Goal: Information Seeking & Learning: Learn about a topic

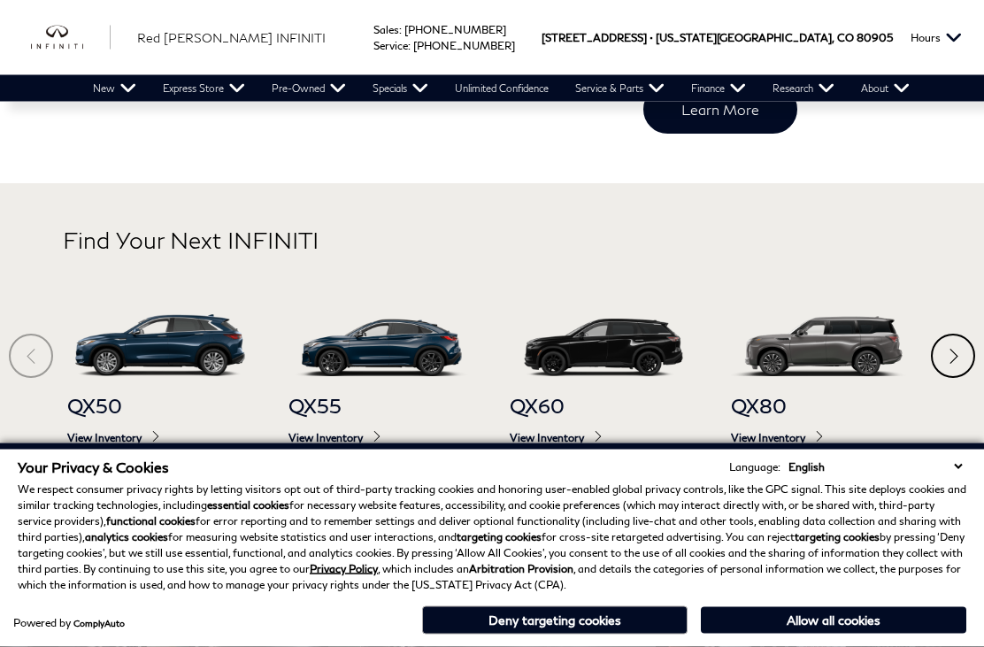
scroll to position [704, 0]
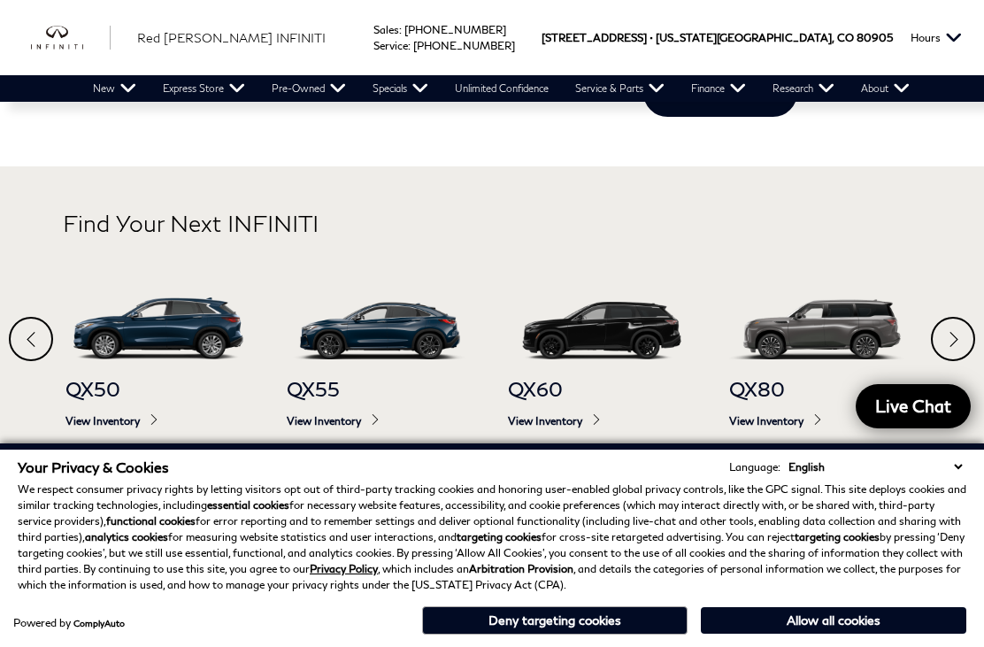
click at [544, 390] on span "QX60" at bounding box center [601, 389] width 186 height 24
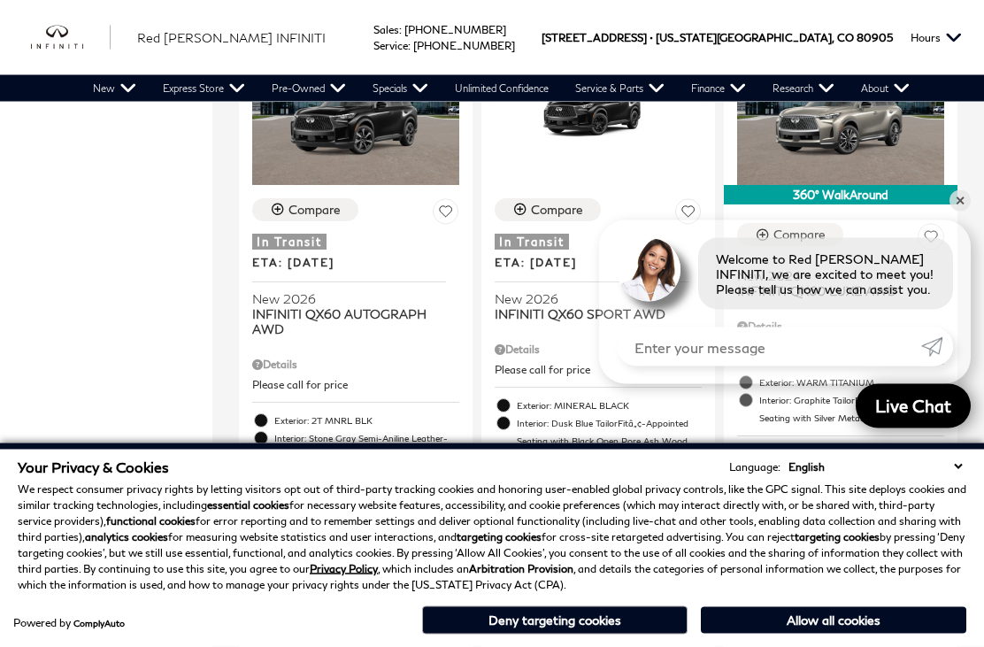
scroll to position [3157, 0]
click at [801, 184] on div "360° WalkAround" at bounding box center [841, 193] width 234 height 19
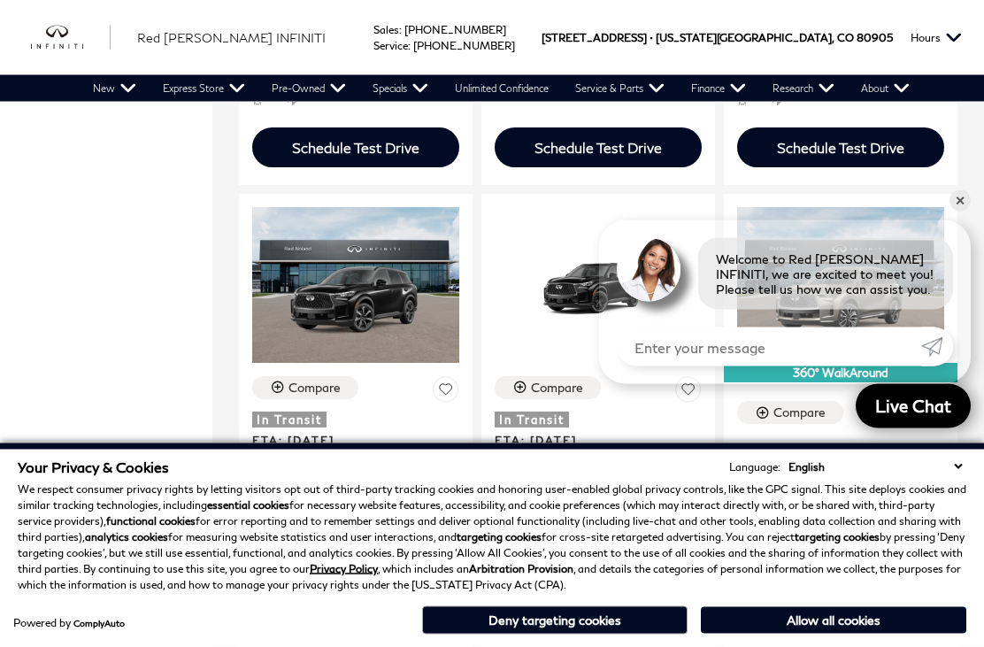
scroll to position [2961, 0]
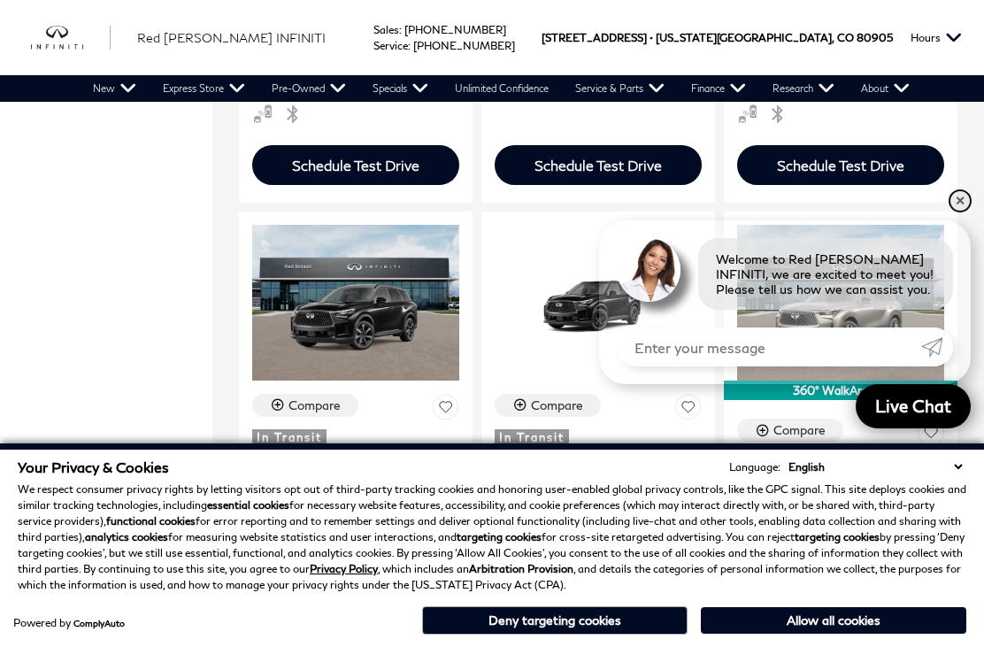
click at [957, 212] on link "✕" at bounding box center [960, 200] width 21 height 21
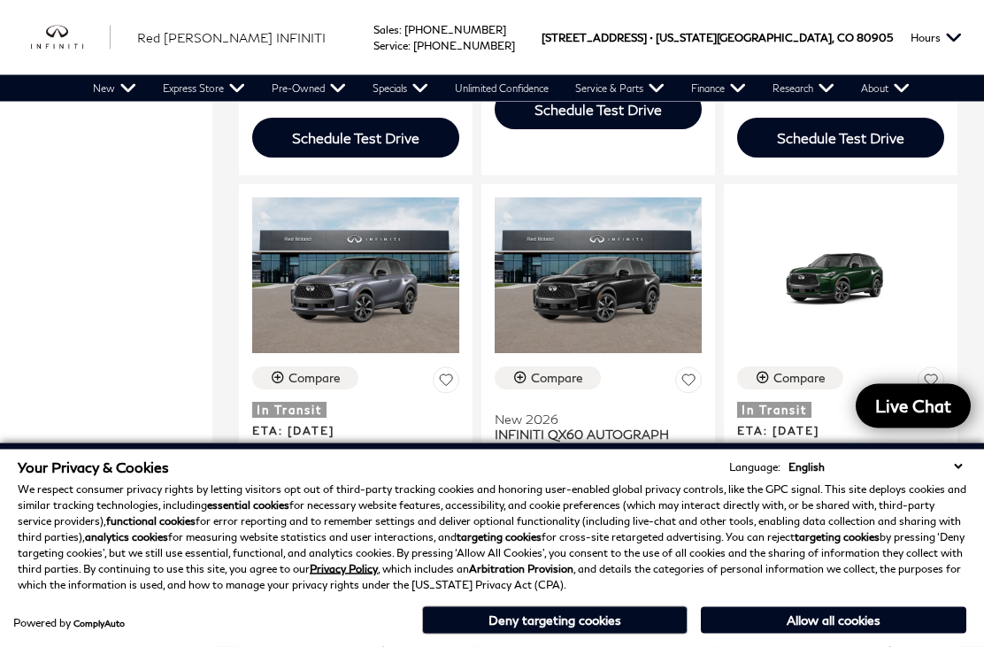
scroll to position [2341, 0]
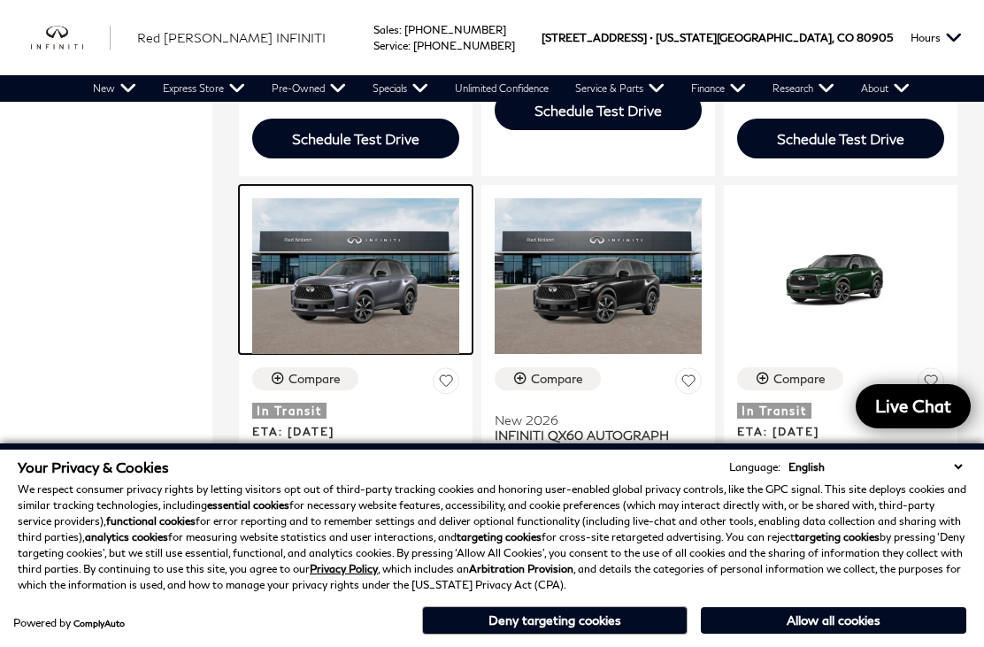
click at [369, 264] on img at bounding box center [355, 275] width 207 height 155
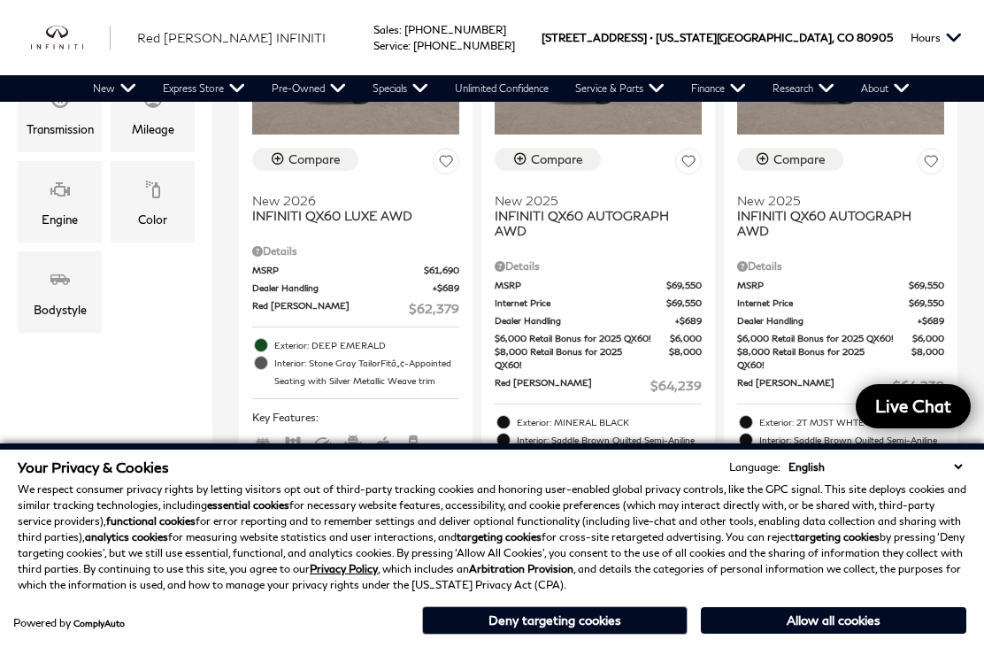
scroll to position [532, 0]
click at [0, 0] on link "View Used INFINITI Inventory" at bounding box center [0, 0] width 0 height 0
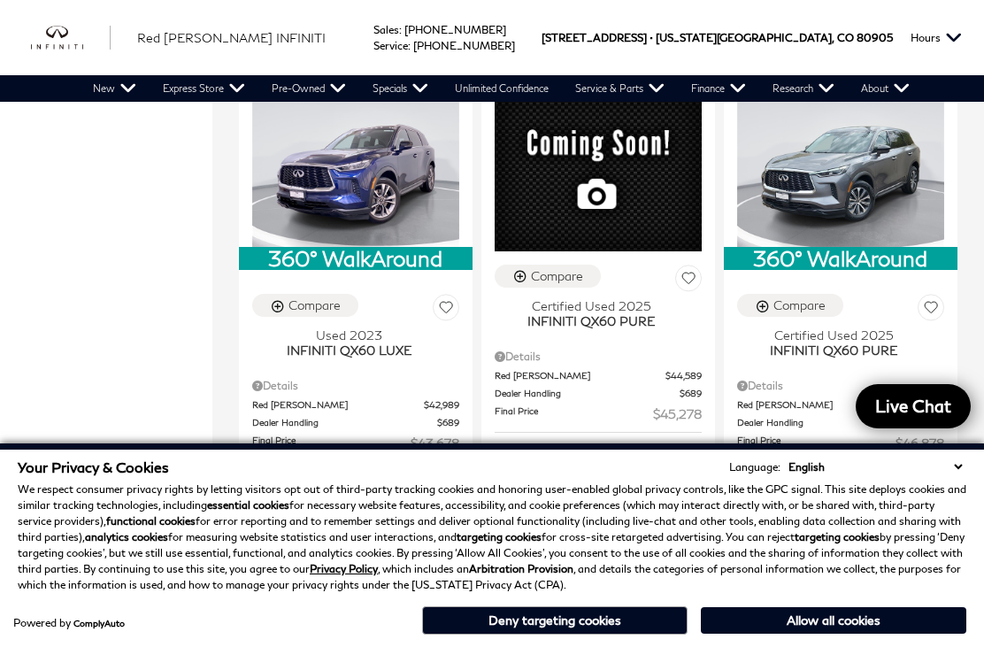
scroll to position [1672, 0]
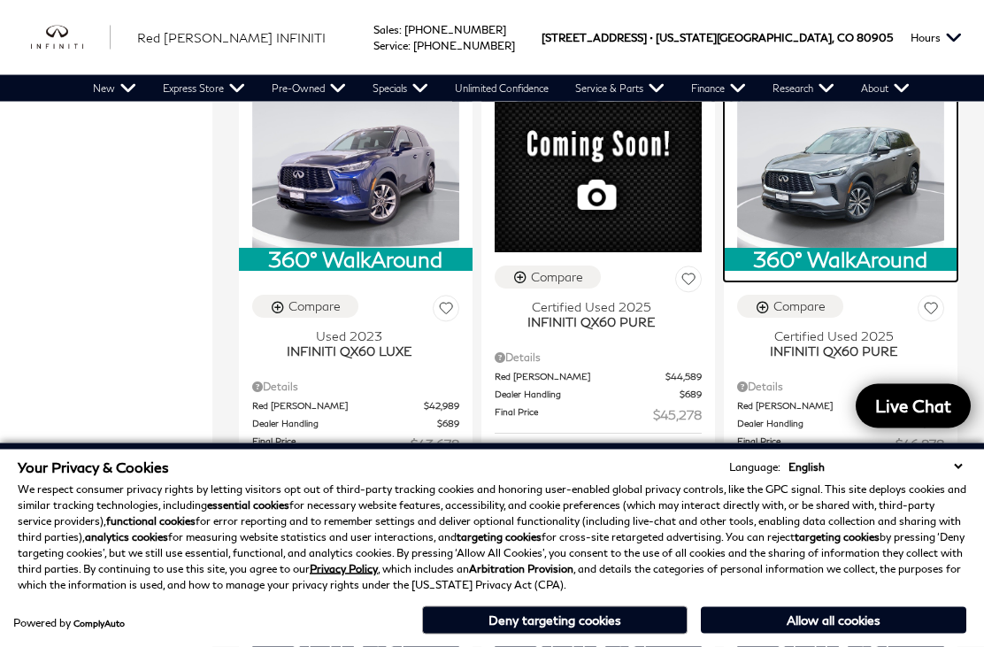
click at [861, 176] on img at bounding box center [840, 170] width 207 height 155
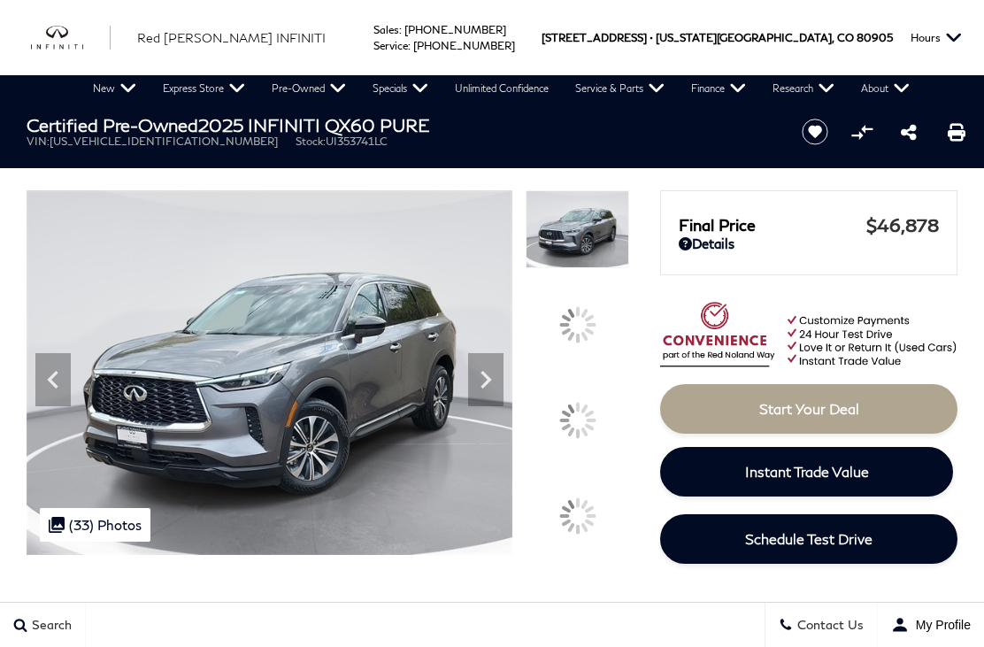
click at [487, 378] on icon at bounding box center [485, 379] width 35 height 35
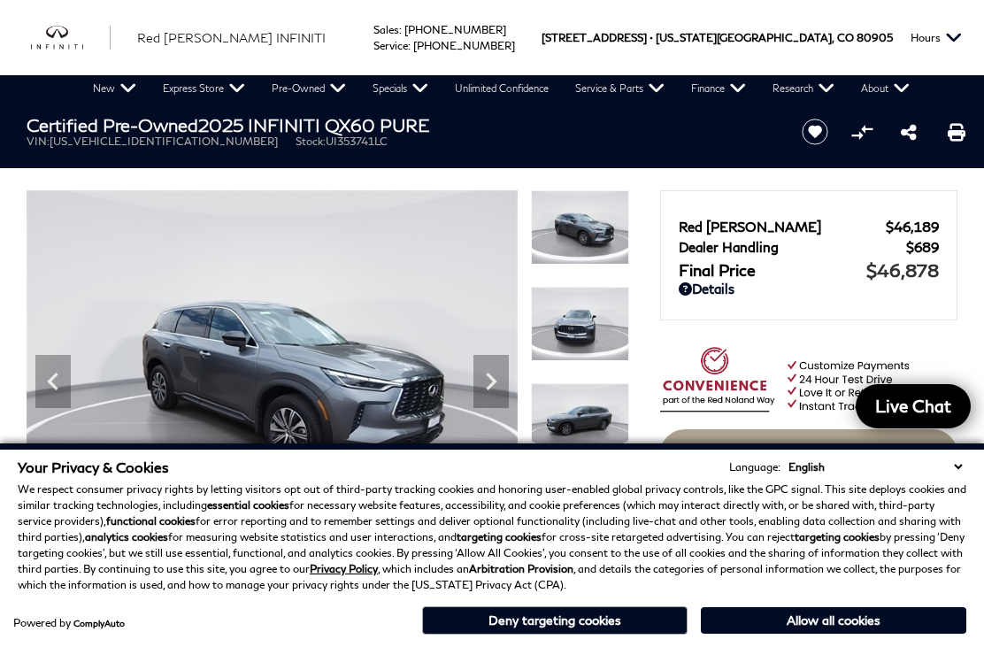
click at [379, 312] on img at bounding box center [272, 374] width 491 height 368
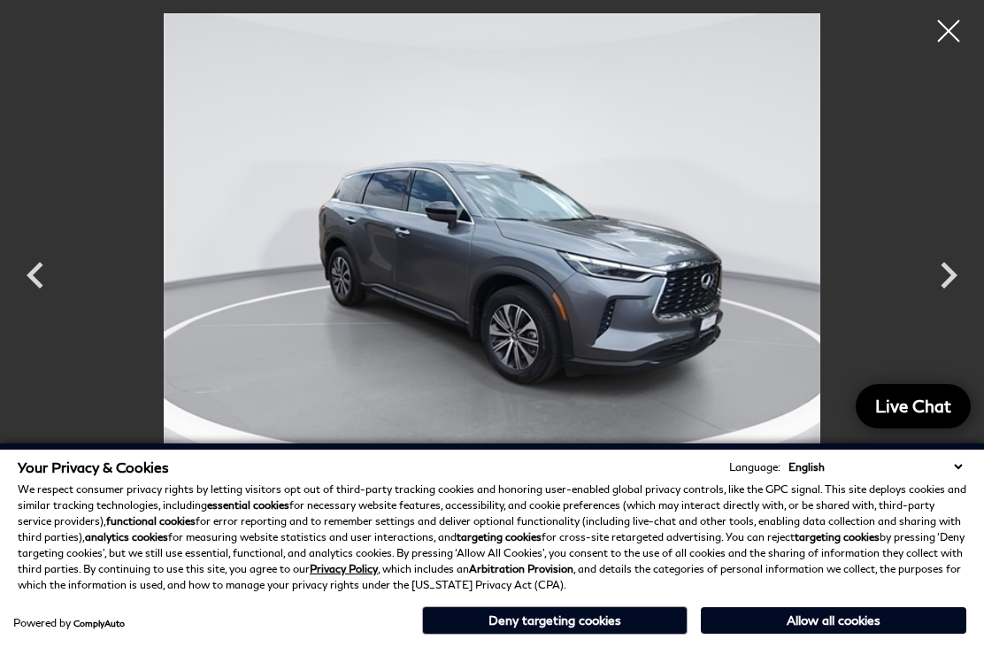
click at [954, 264] on icon "Next" at bounding box center [948, 275] width 53 height 53
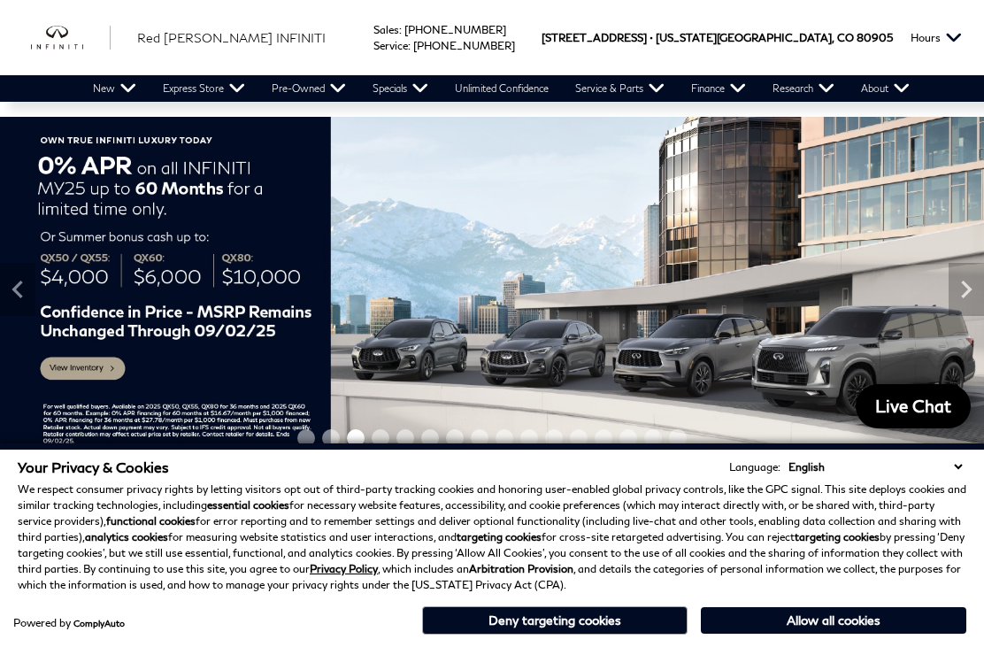
click at [0, 0] on link "View Used INFINITI Inventory" at bounding box center [0, 0] width 0 height 0
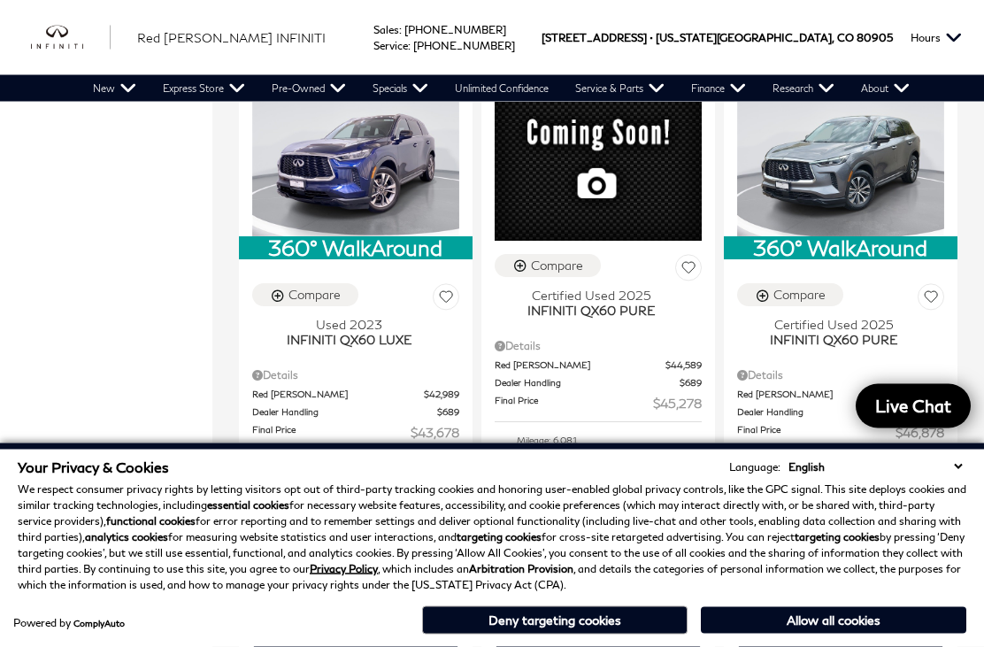
scroll to position [1654, 0]
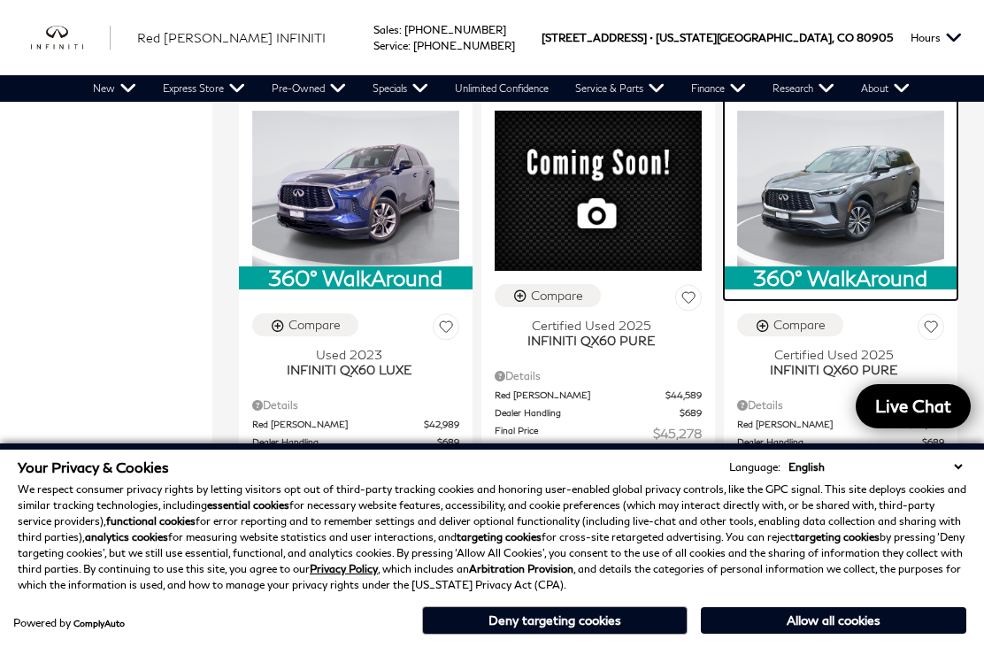
click at [863, 204] on img at bounding box center [840, 188] width 207 height 155
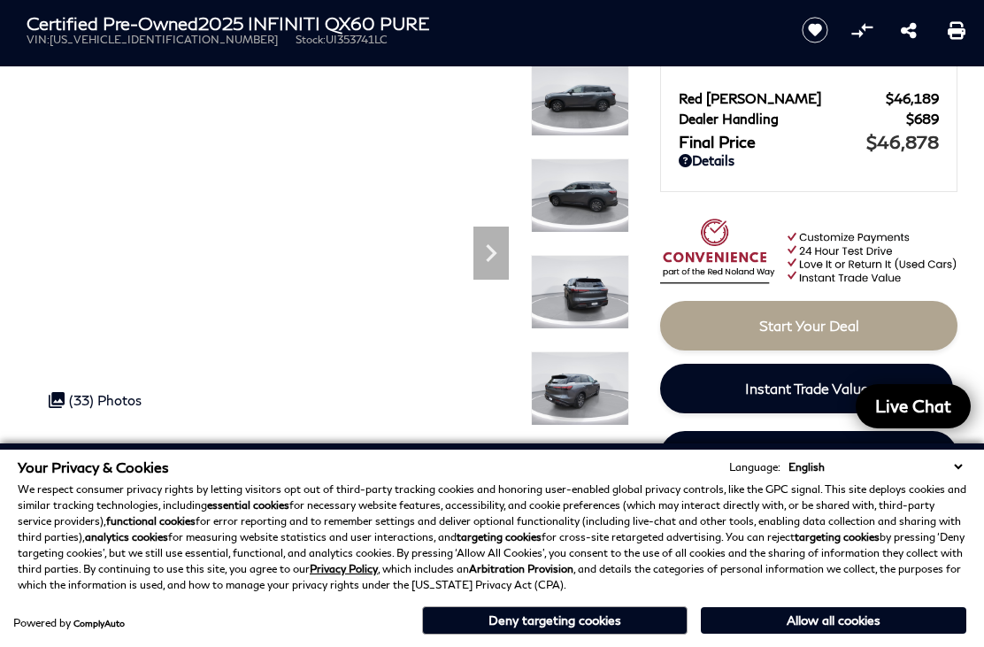
scroll to position [129, 0]
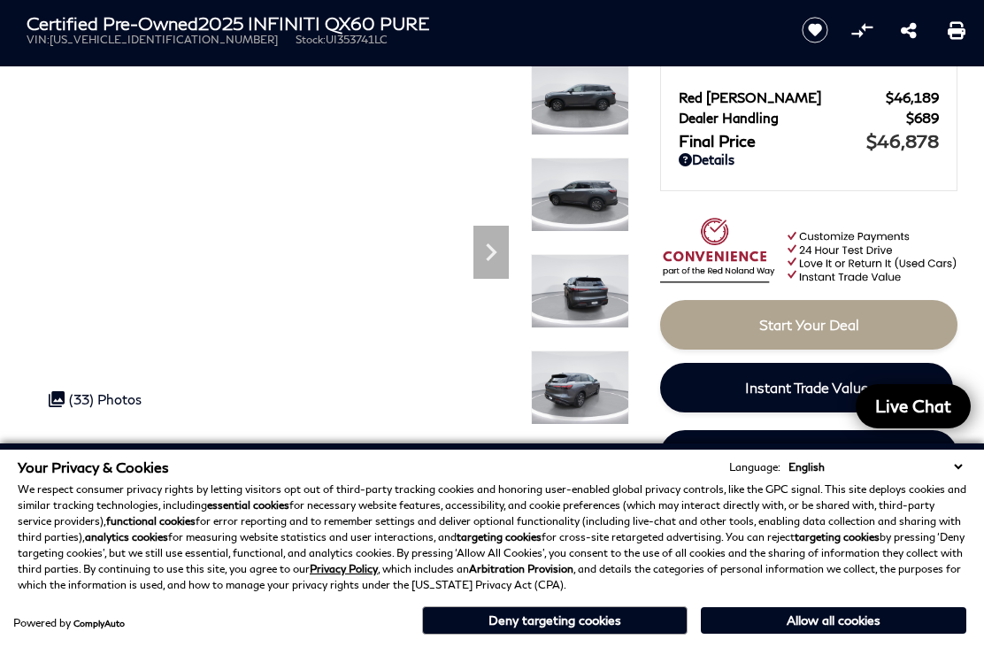
click at [597, 103] on img at bounding box center [580, 98] width 98 height 74
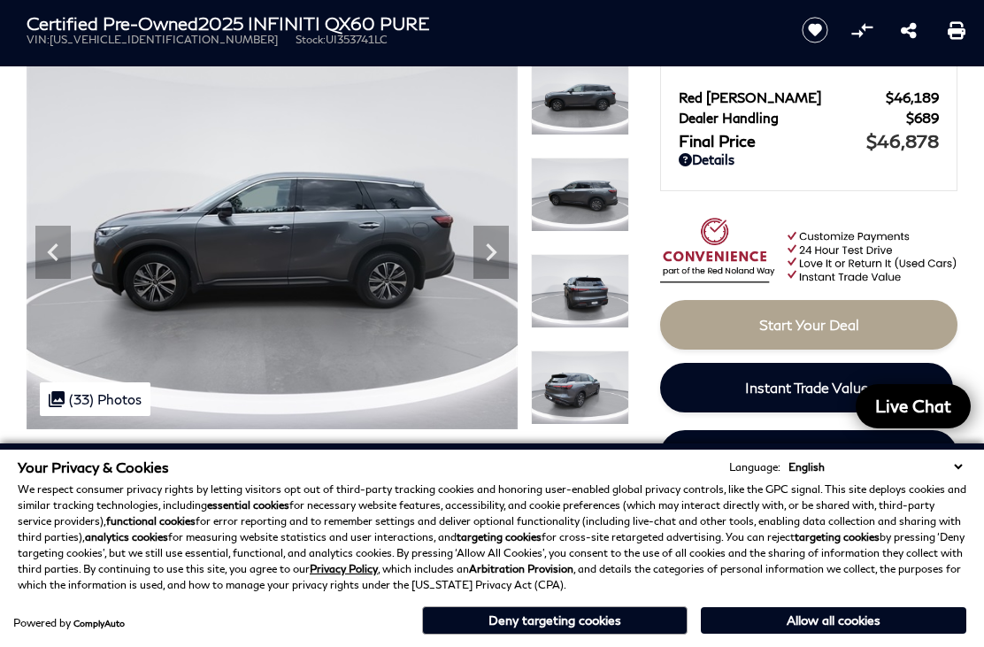
click at [490, 245] on icon "Next" at bounding box center [491, 252] width 35 height 35
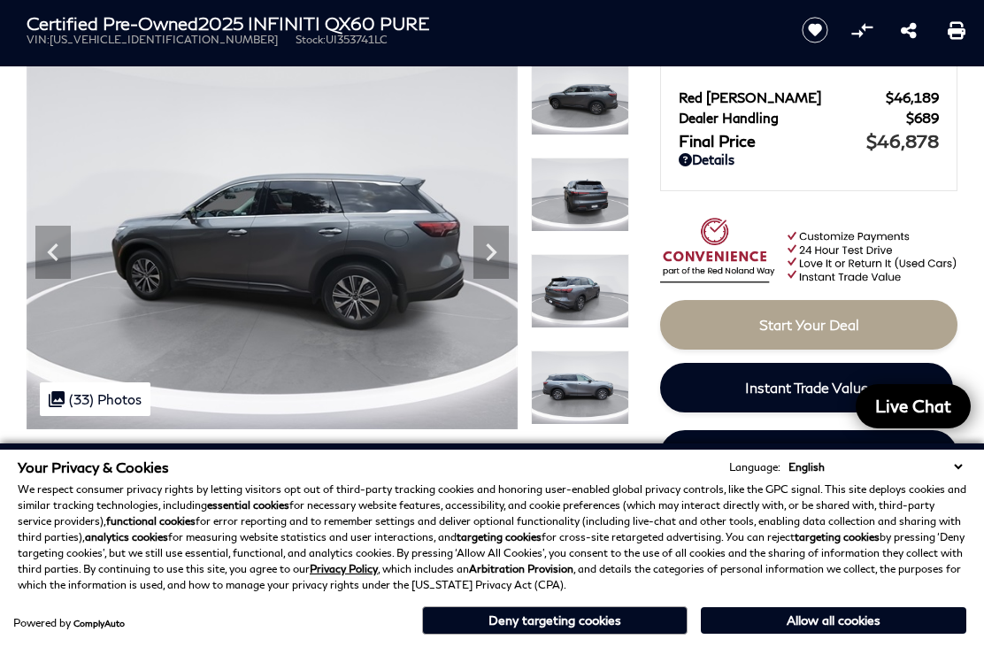
click at [494, 237] on icon "Next" at bounding box center [491, 252] width 35 height 35
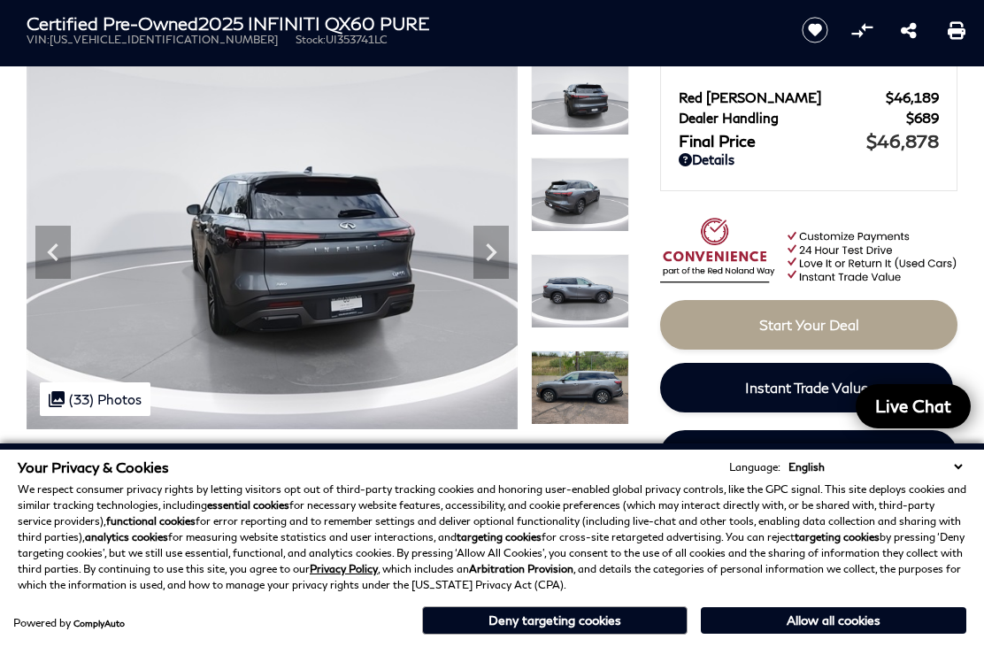
click at [497, 239] on icon "Next" at bounding box center [491, 252] width 35 height 35
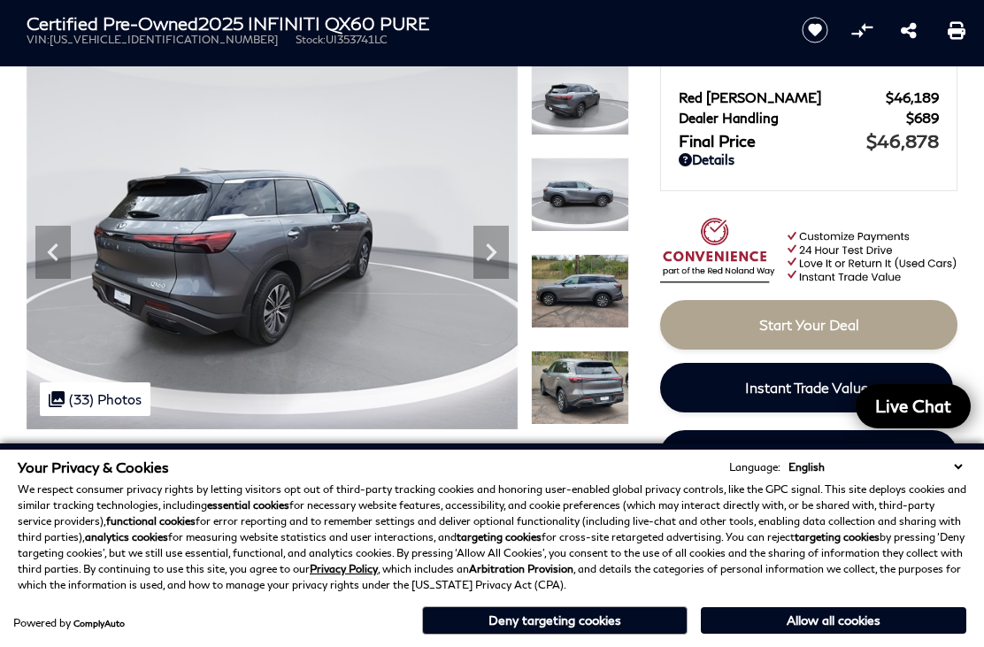
click at [493, 241] on icon "Next" at bounding box center [491, 252] width 35 height 35
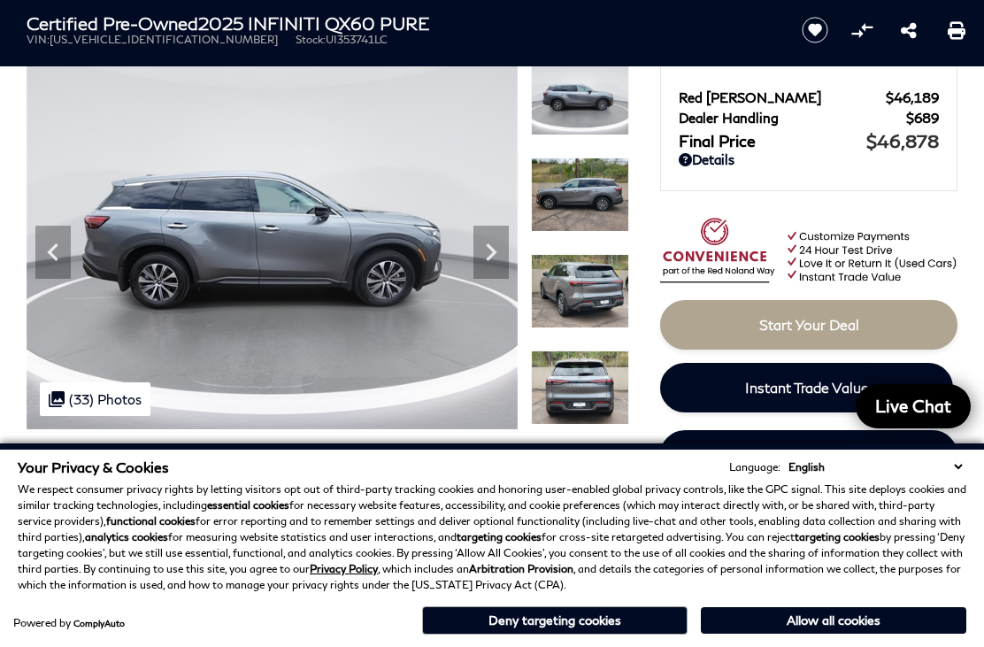
click at [493, 238] on icon "Next" at bounding box center [491, 252] width 35 height 35
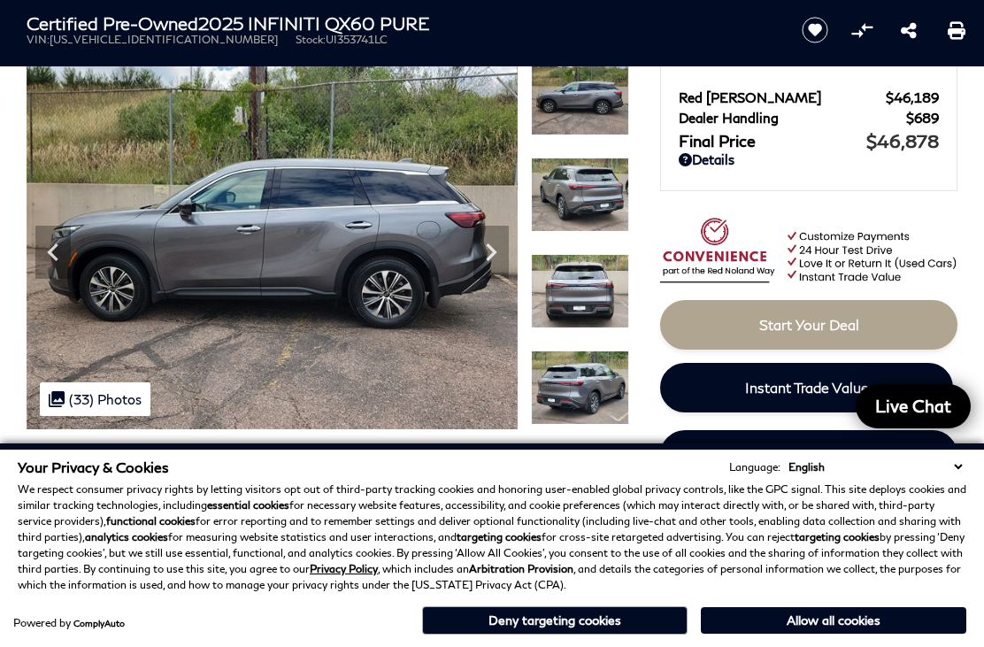
click at [491, 244] on icon "Next" at bounding box center [491, 252] width 35 height 35
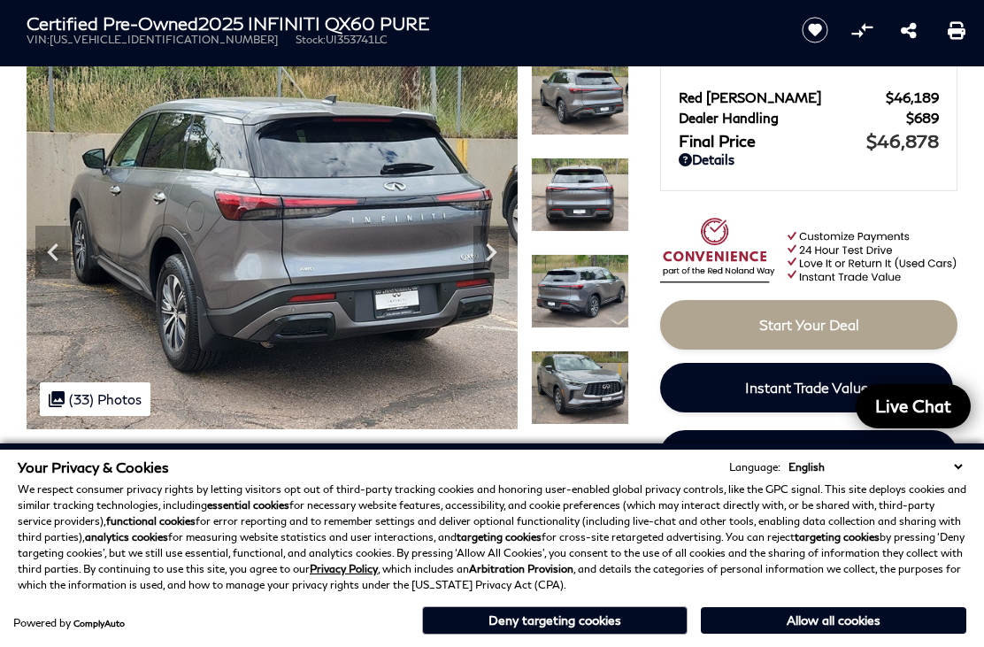
click at [499, 238] on icon "Next" at bounding box center [491, 252] width 35 height 35
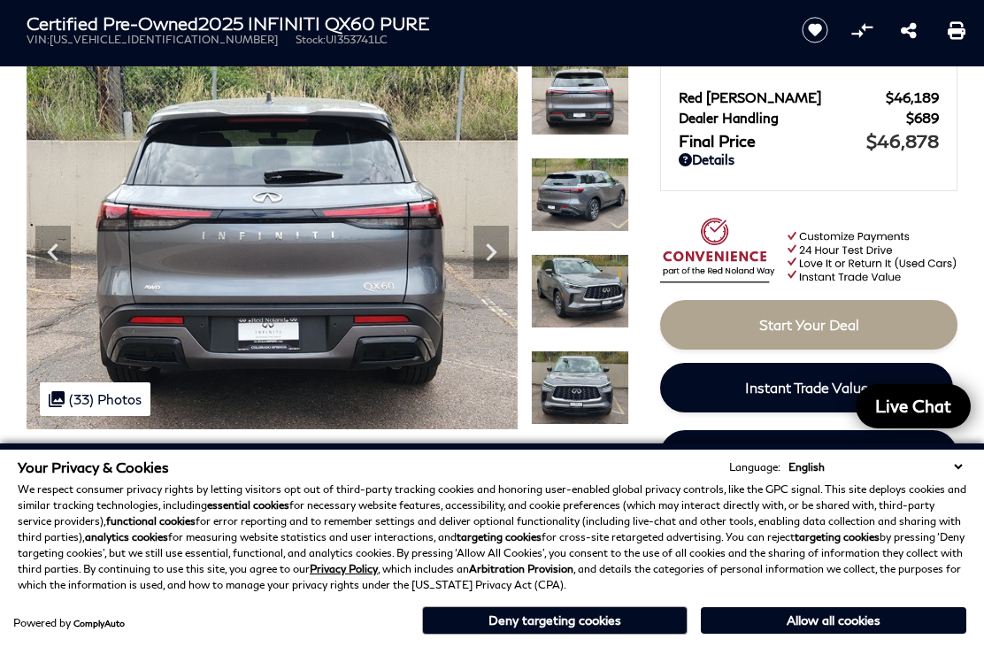
click at [498, 243] on icon "Next" at bounding box center [491, 252] width 35 height 35
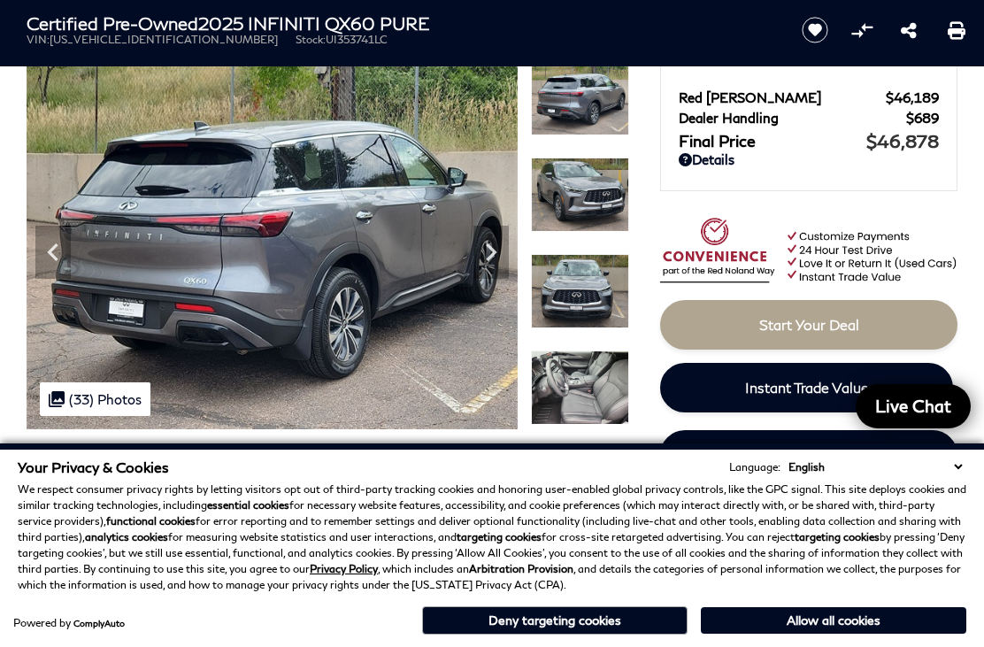
click at [495, 232] on div "Next" at bounding box center [491, 252] width 35 height 53
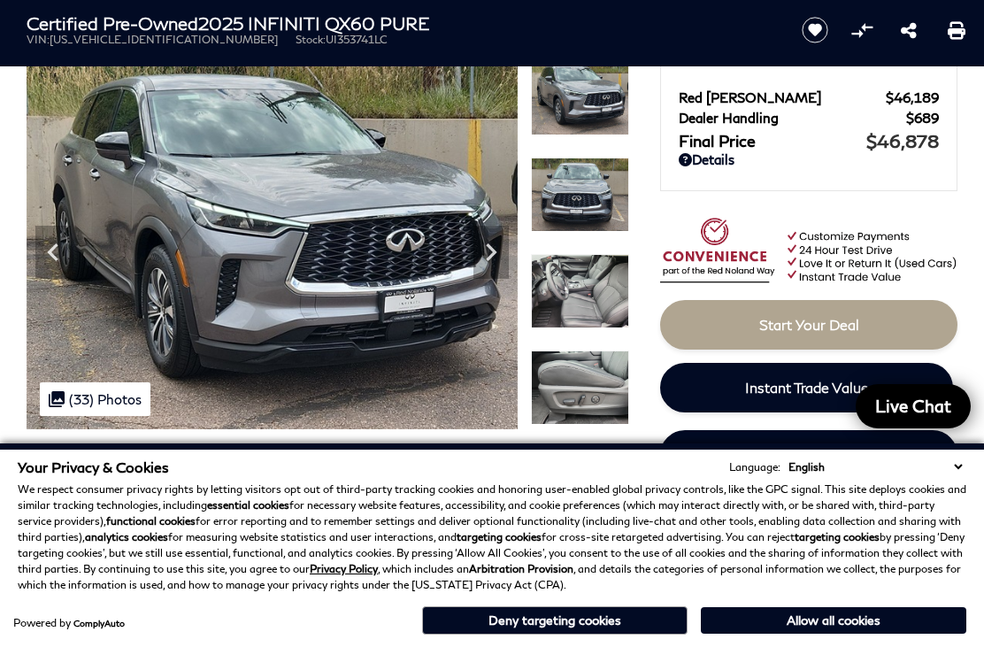
click at [497, 239] on icon "Next" at bounding box center [491, 252] width 35 height 35
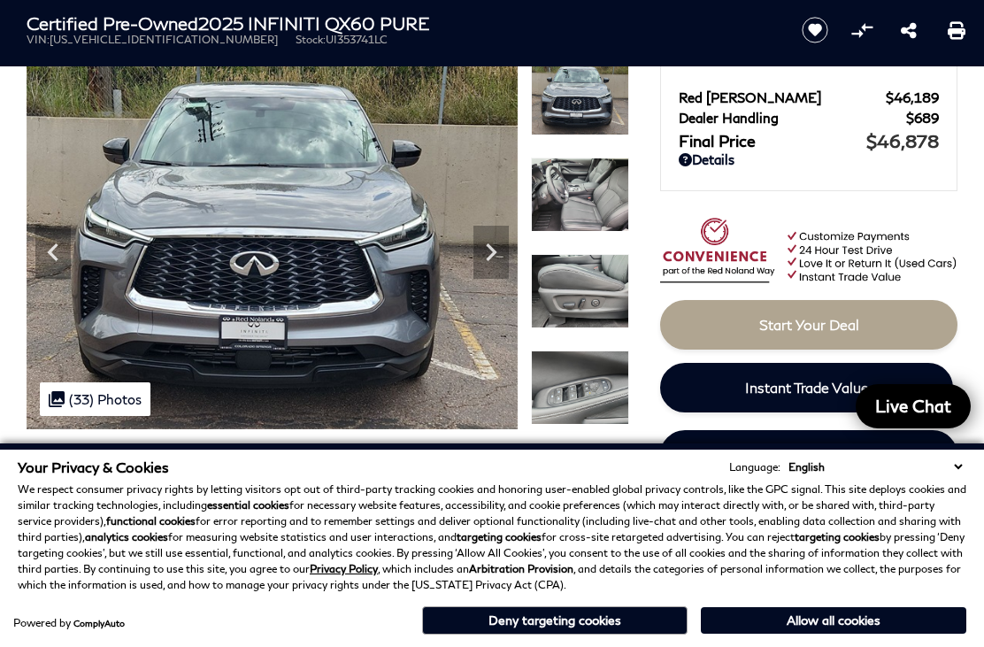
click at [492, 245] on icon "Next" at bounding box center [491, 252] width 35 height 35
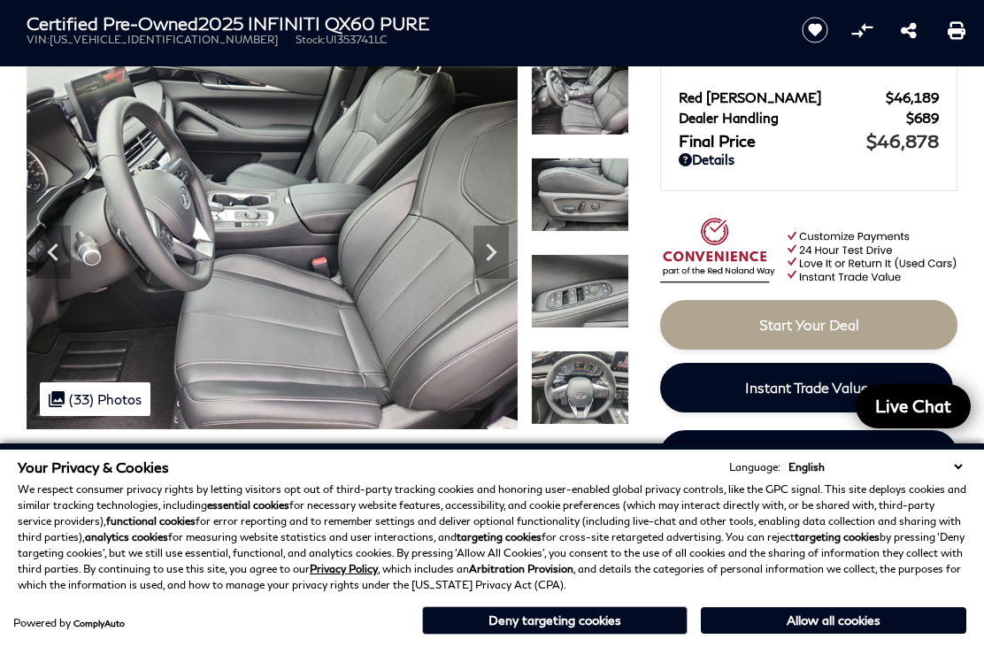
click at [493, 243] on icon "Next" at bounding box center [491, 252] width 35 height 35
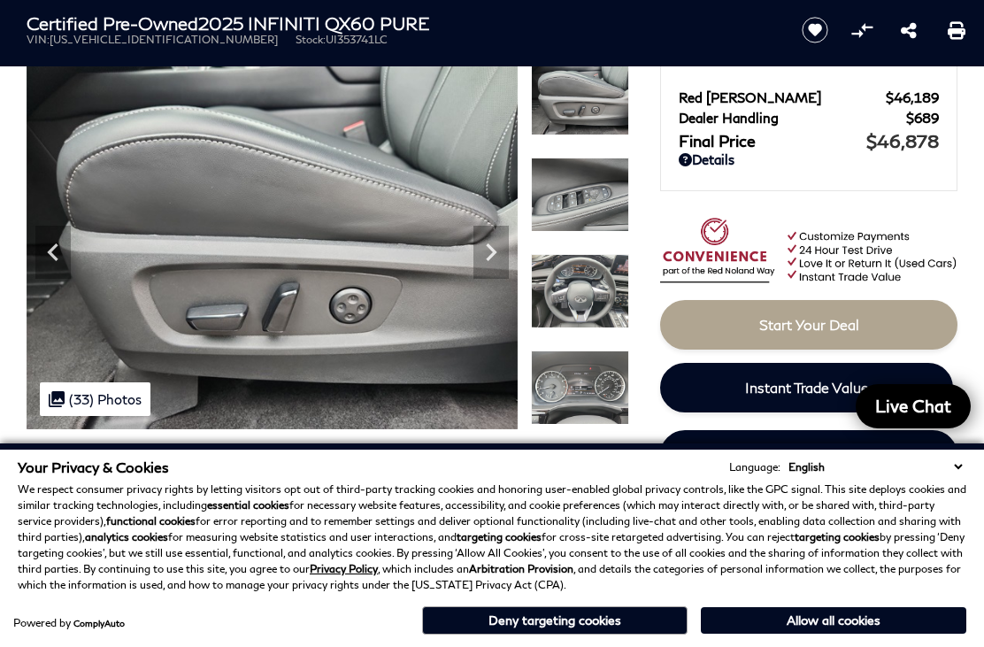
click at [487, 250] on icon "Next" at bounding box center [491, 252] width 35 height 35
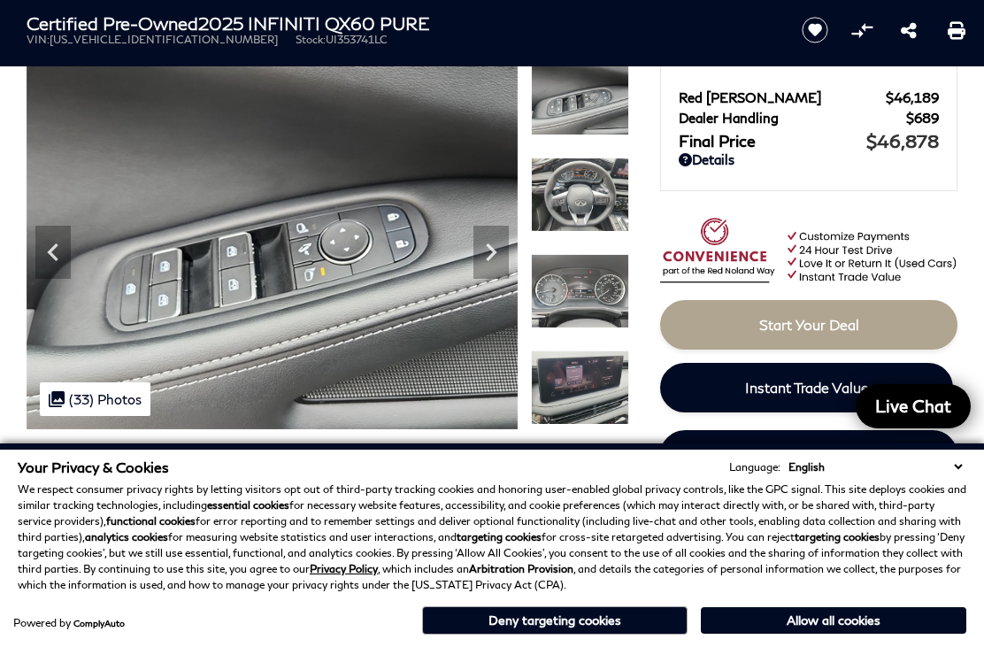
click at [497, 233] on div "Next" at bounding box center [491, 252] width 35 height 53
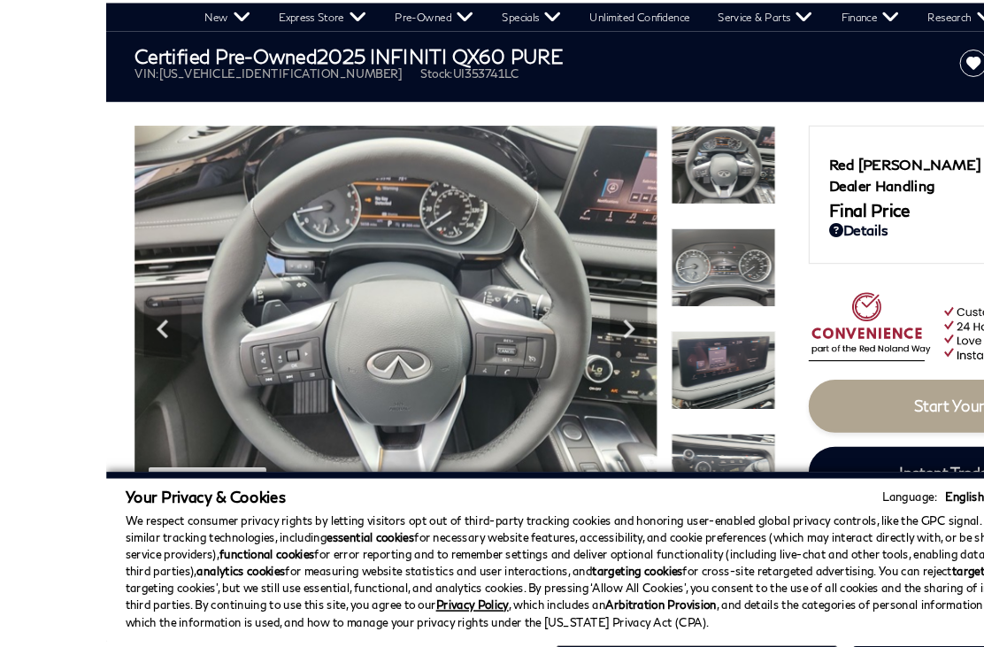
scroll to position [60, 0]
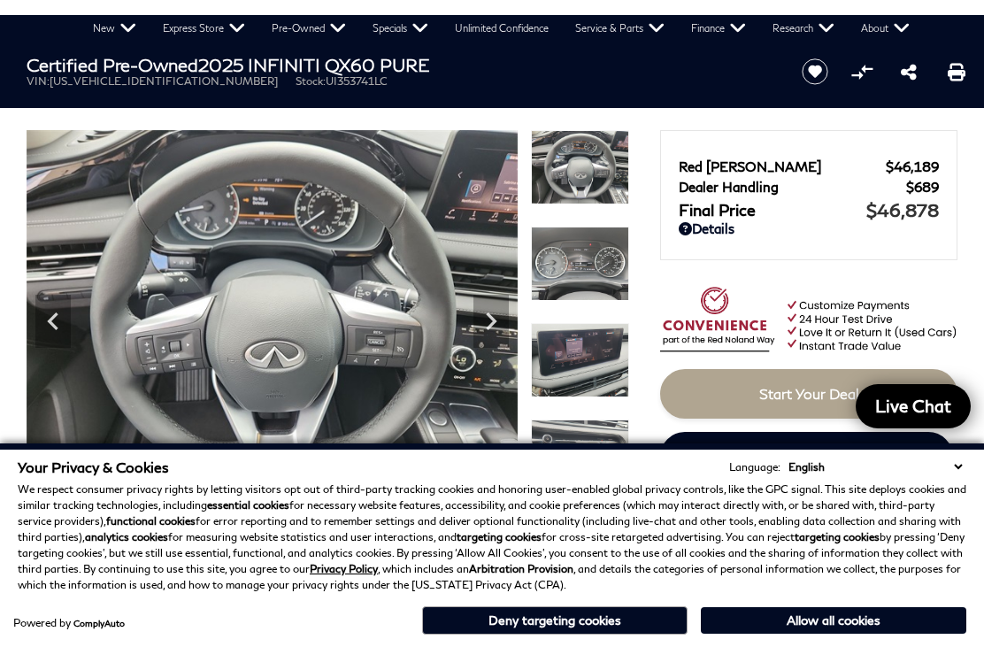
click at [493, 322] on icon "Next" at bounding box center [492, 321] width 11 height 18
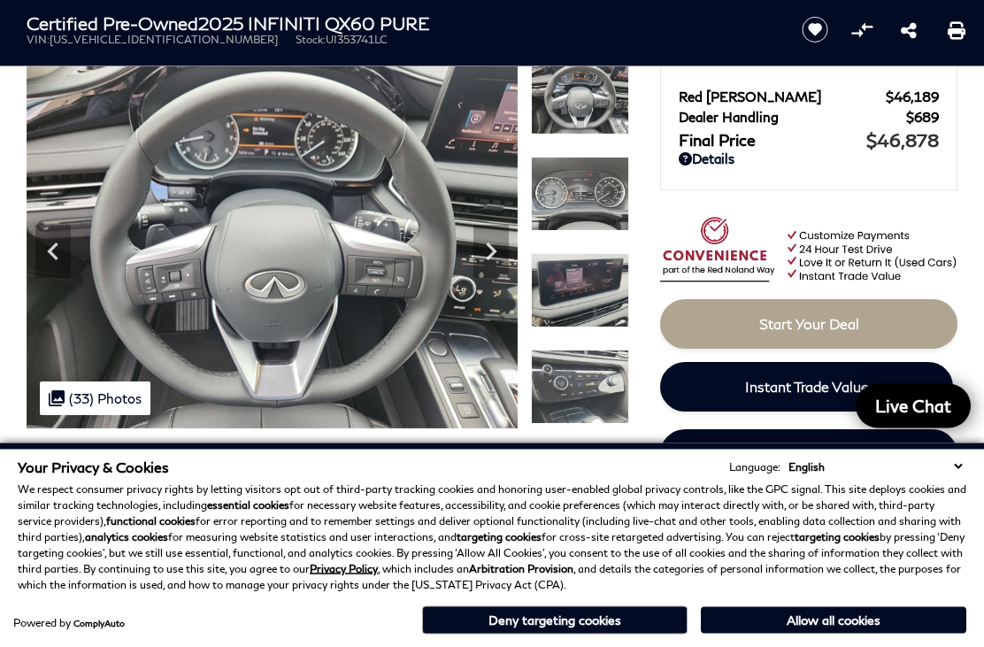
scroll to position [130, 0]
